Goal: Consume media (video, audio)

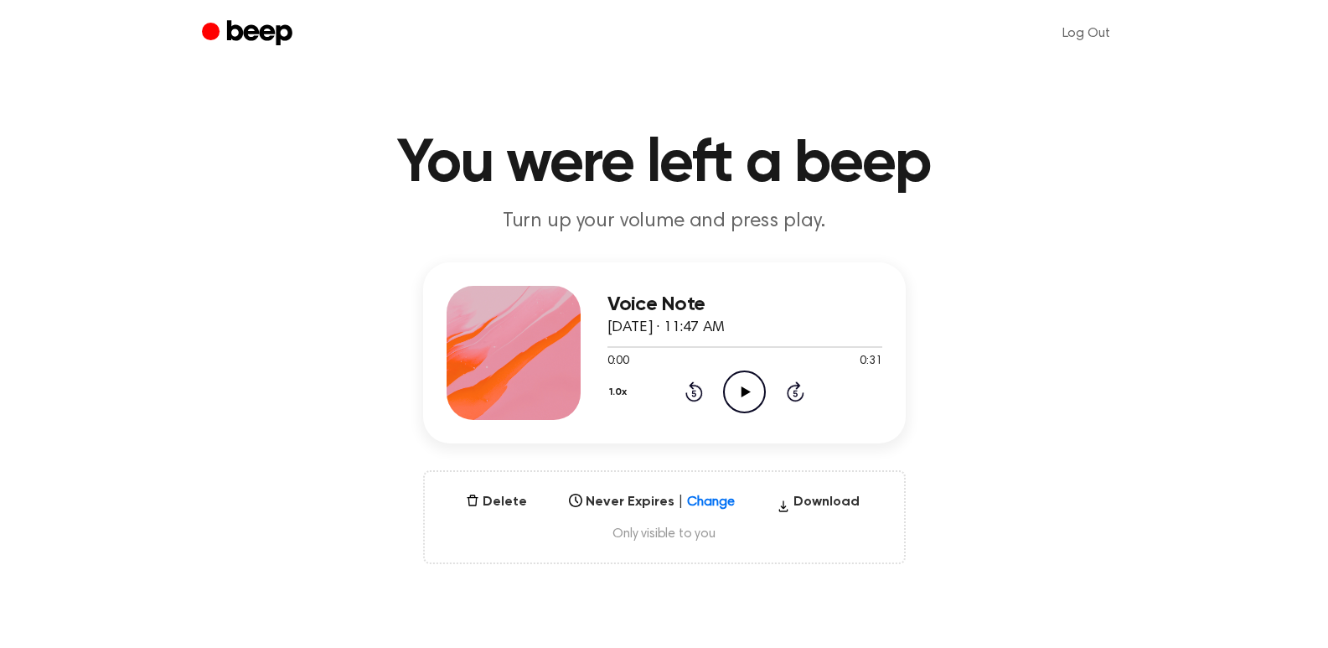
click at [756, 388] on icon "Play Audio" at bounding box center [744, 391] width 43 height 43
click at [743, 388] on icon at bounding box center [745, 391] width 9 height 11
click at [741, 391] on icon at bounding box center [745, 391] width 9 height 11
click at [746, 388] on icon "Play Audio" at bounding box center [744, 391] width 43 height 43
